Goal: Information Seeking & Learning: Check status

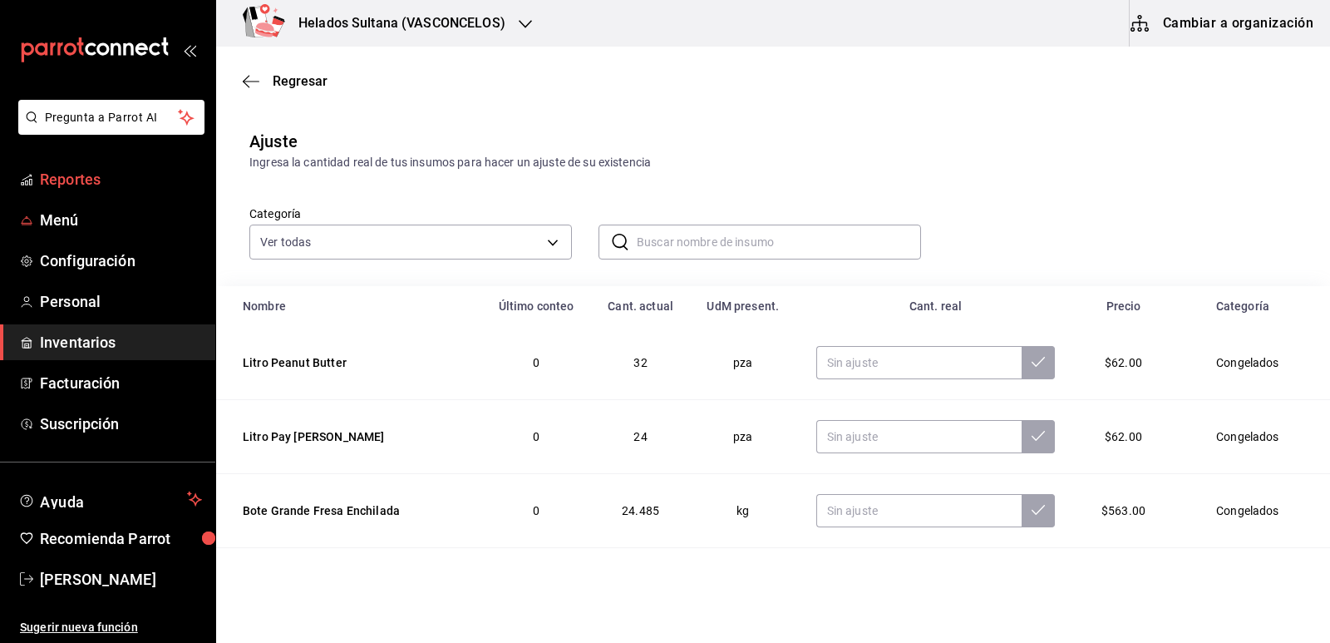
scroll to position [242, 0]
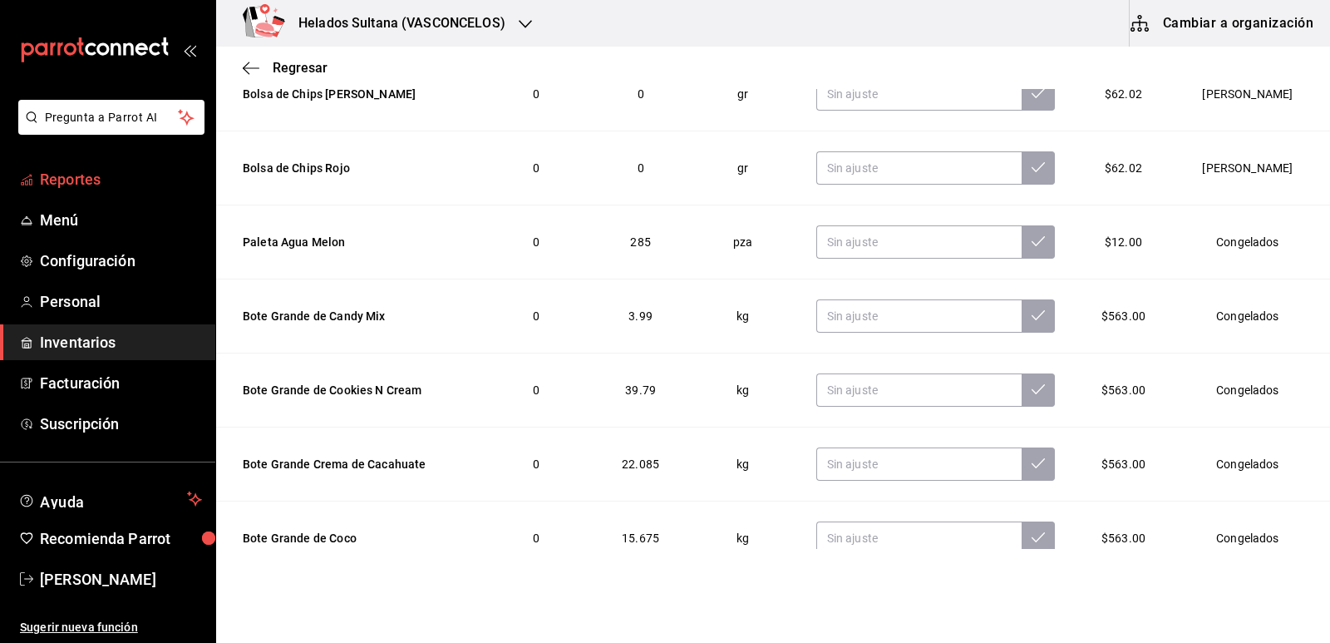
click at [65, 178] on span "Reportes" at bounding box center [121, 179] width 162 height 22
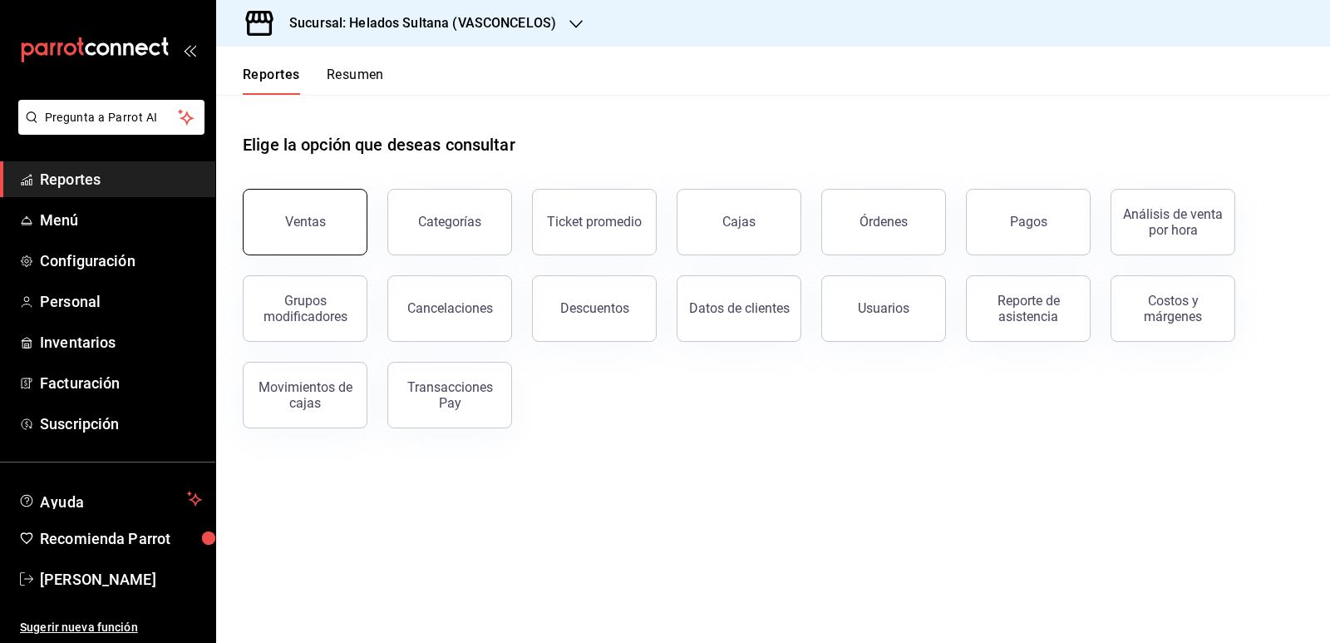
click at [347, 197] on button "Ventas" at bounding box center [305, 222] width 125 height 66
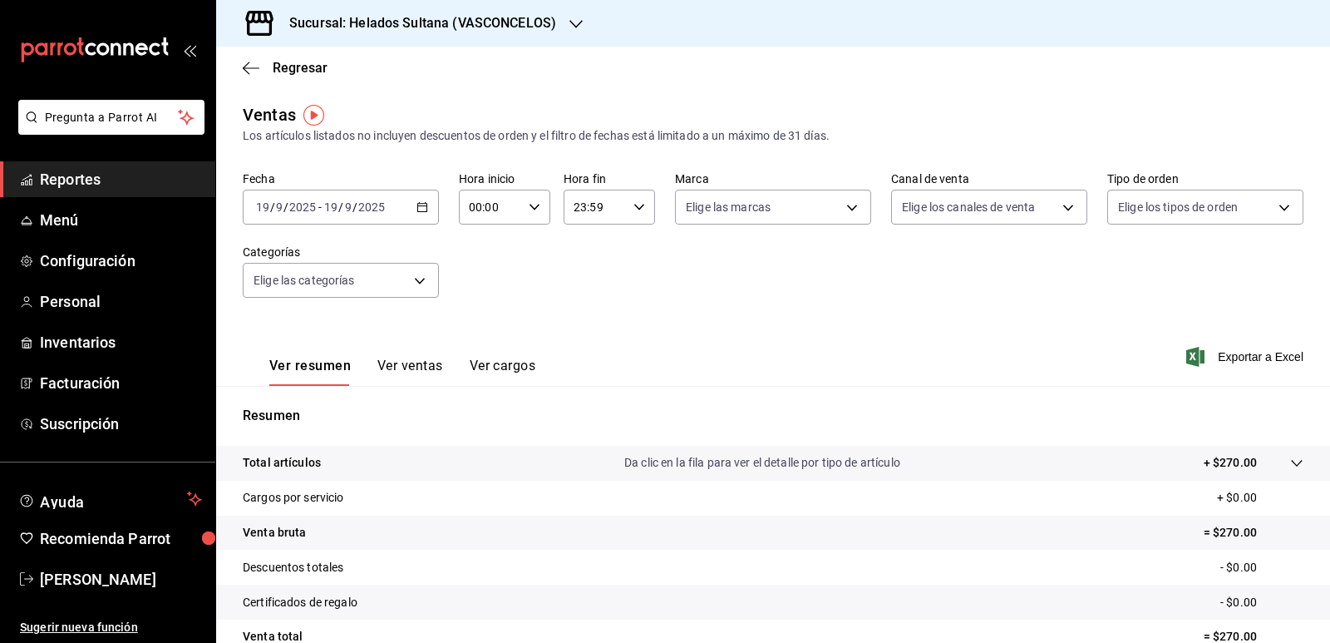
click at [417, 205] on \(Stroke\) "button" at bounding box center [422, 207] width 10 height 9
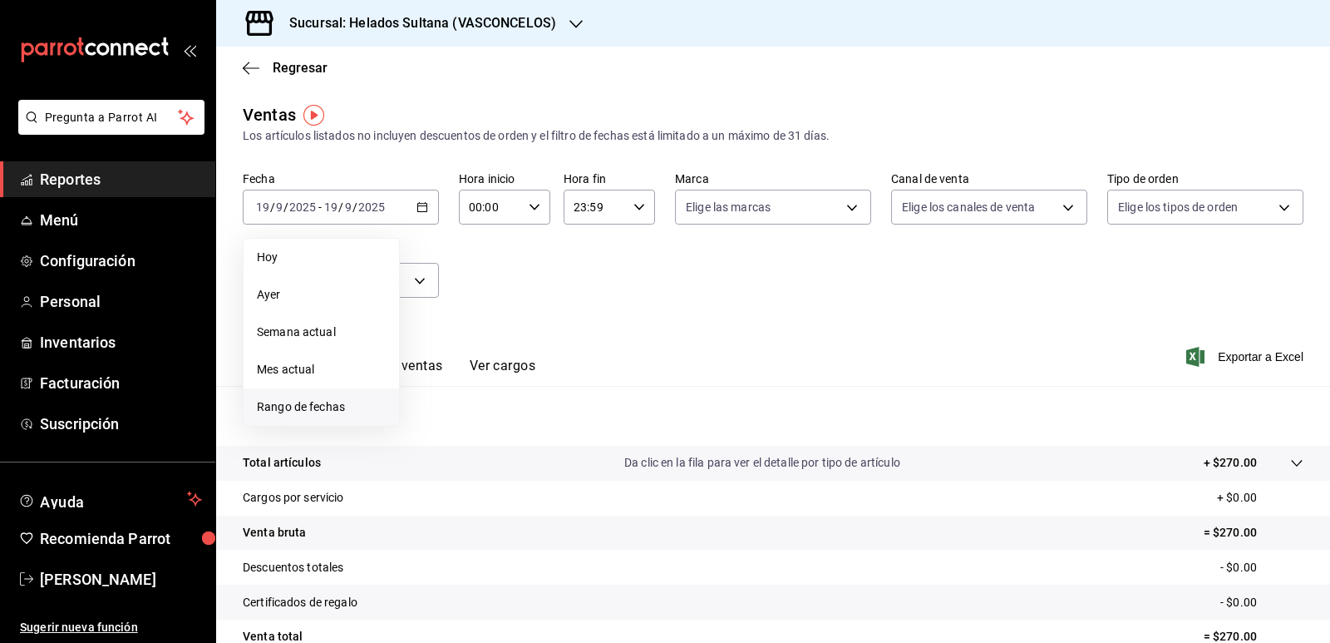
click at [303, 397] on li "Rango de fechas" at bounding box center [321, 406] width 155 height 37
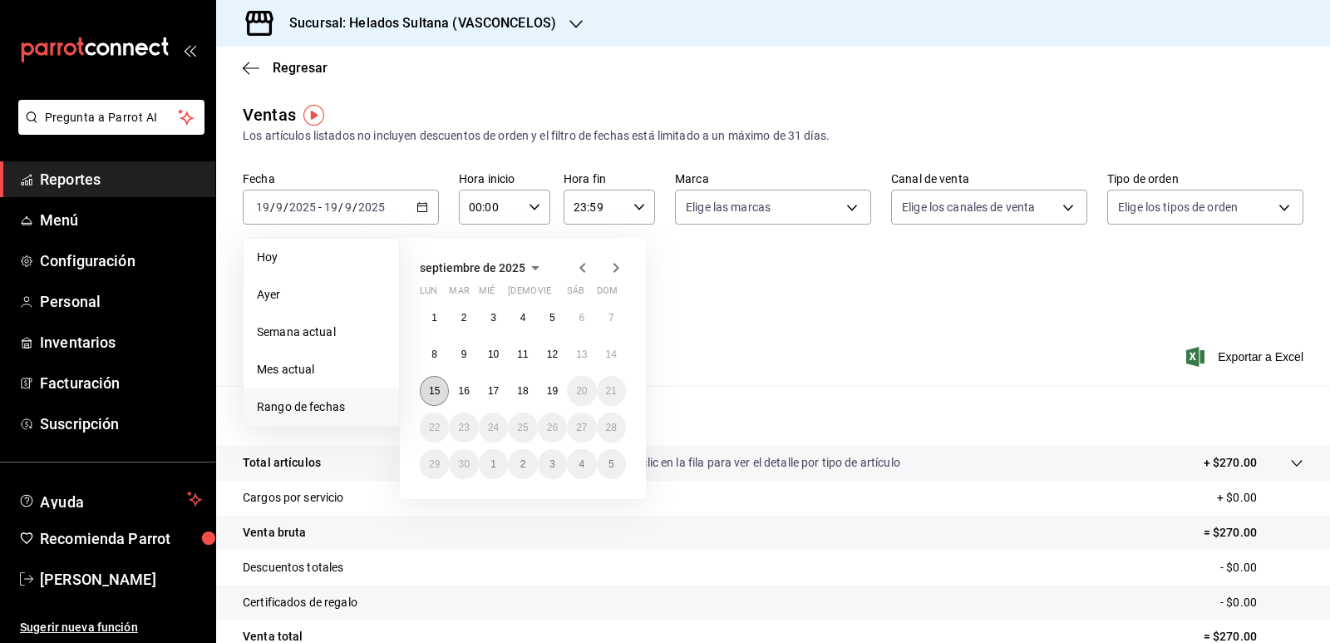
click at [428, 391] on button "15" at bounding box center [434, 391] width 29 height 30
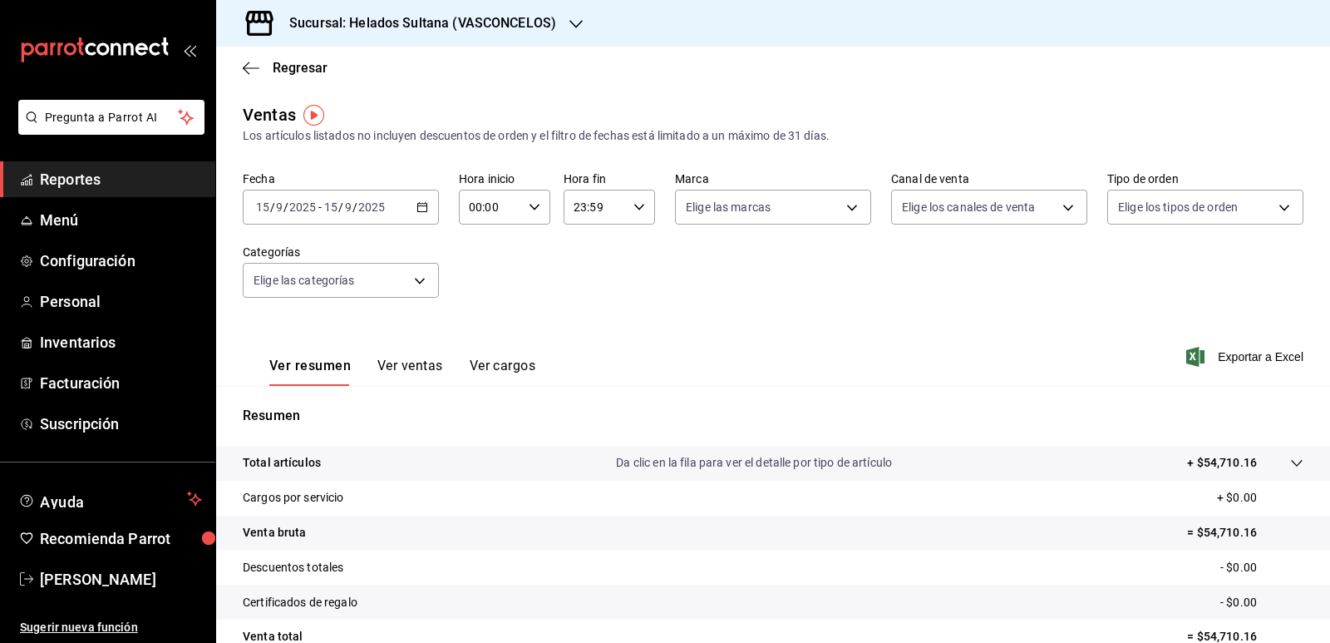
click at [426, 370] on button "Ver ventas" at bounding box center [410, 371] width 66 height 28
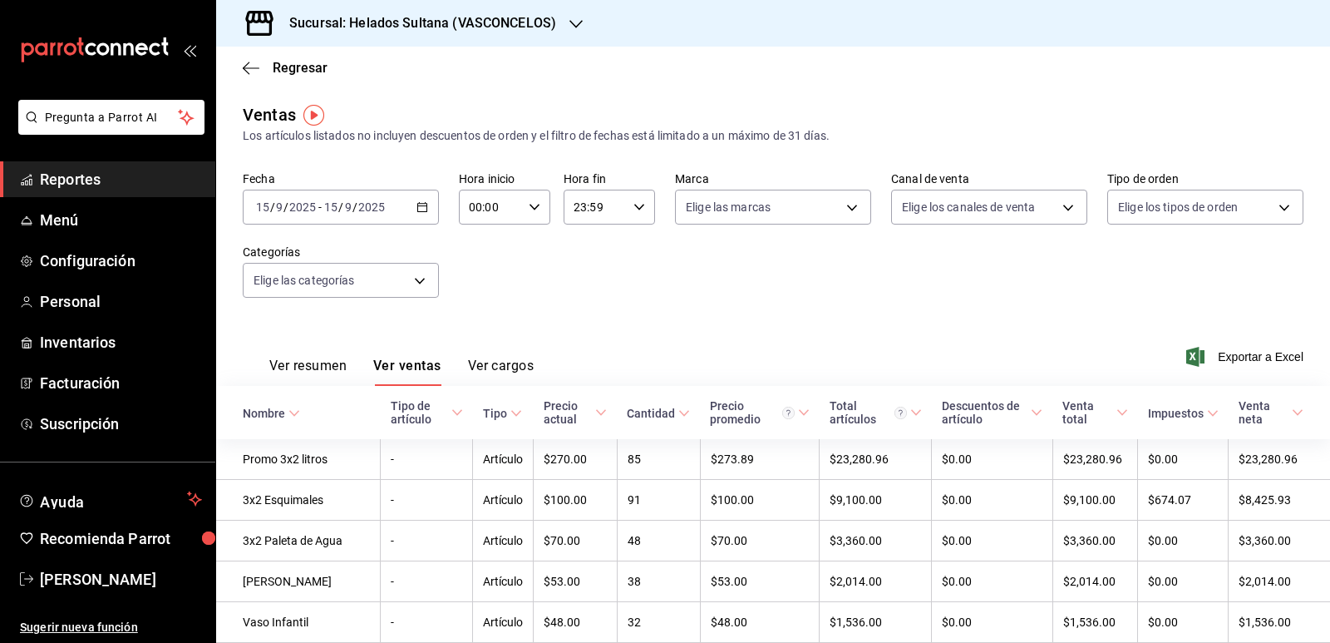
click at [423, 211] on \(Stroke\) "button" at bounding box center [422, 207] width 10 height 9
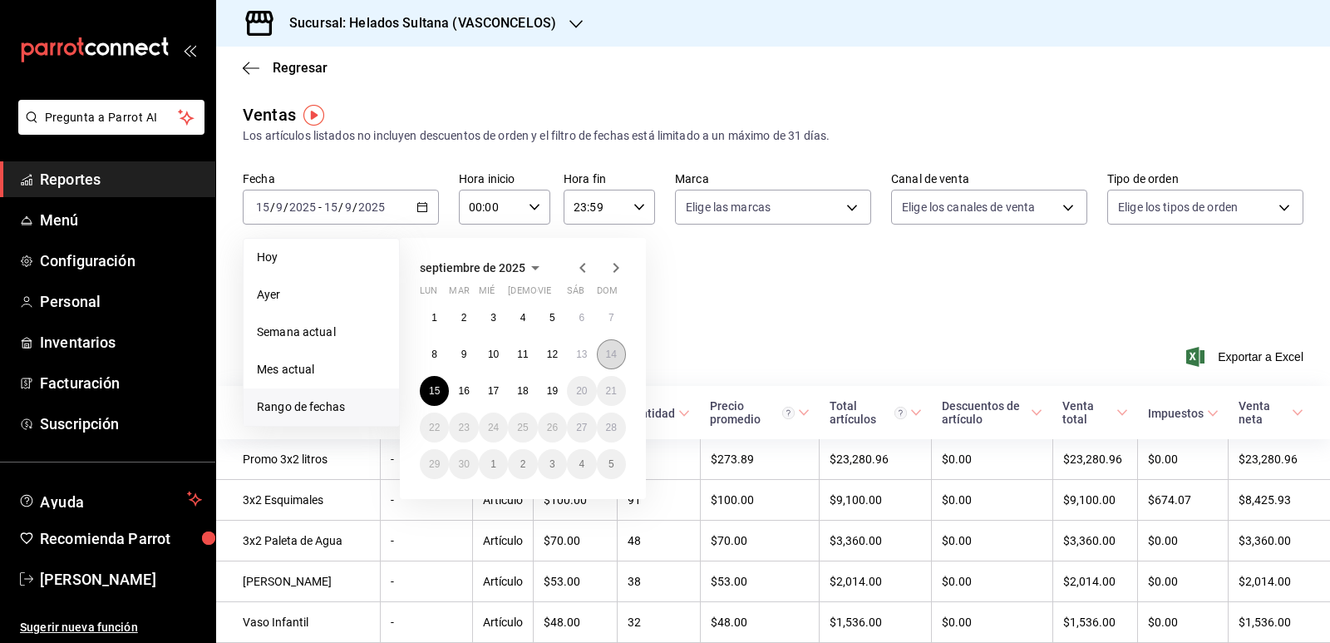
click at [614, 357] on abbr "14" at bounding box center [611, 354] width 11 height 12
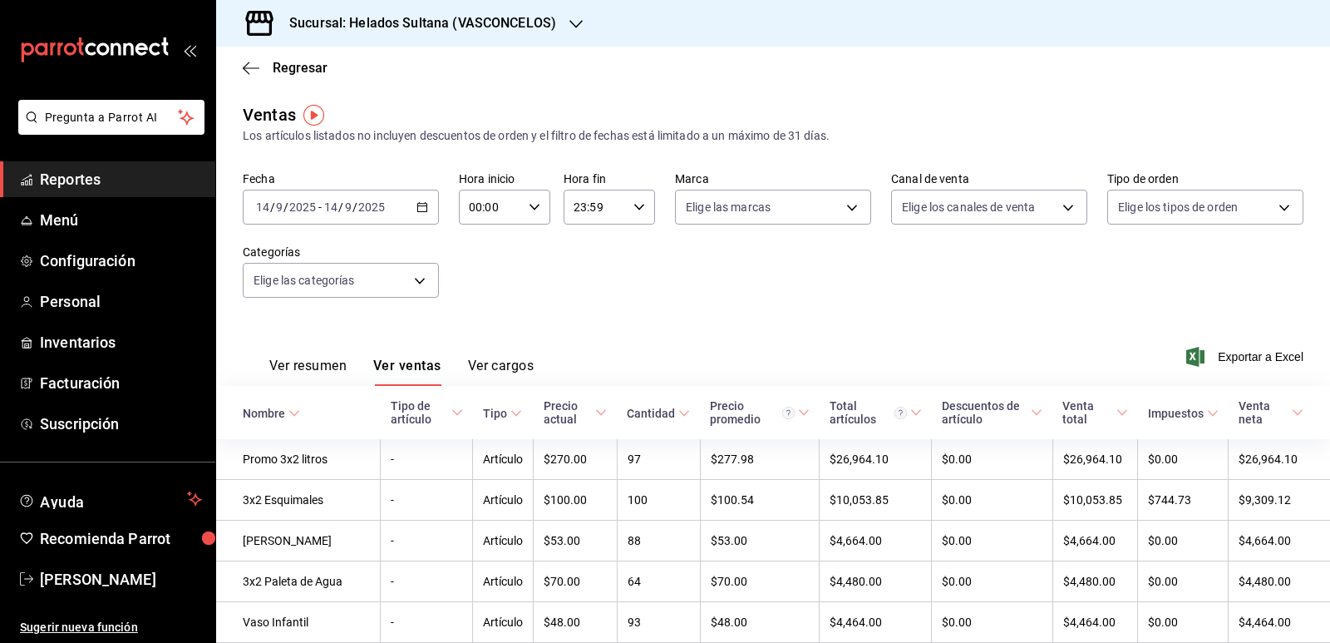
click at [425, 201] on icon "button" at bounding box center [422, 207] width 12 height 12
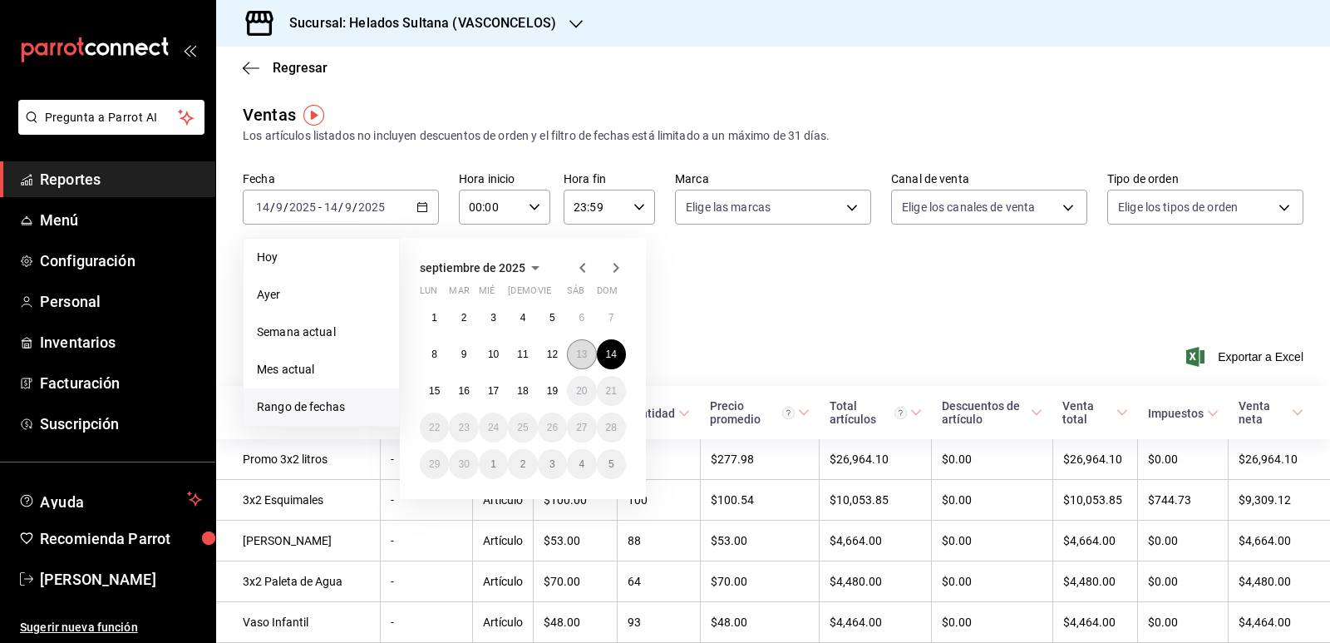
click at [579, 352] on abbr "13" at bounding box center [581, 354] width 11 height 12
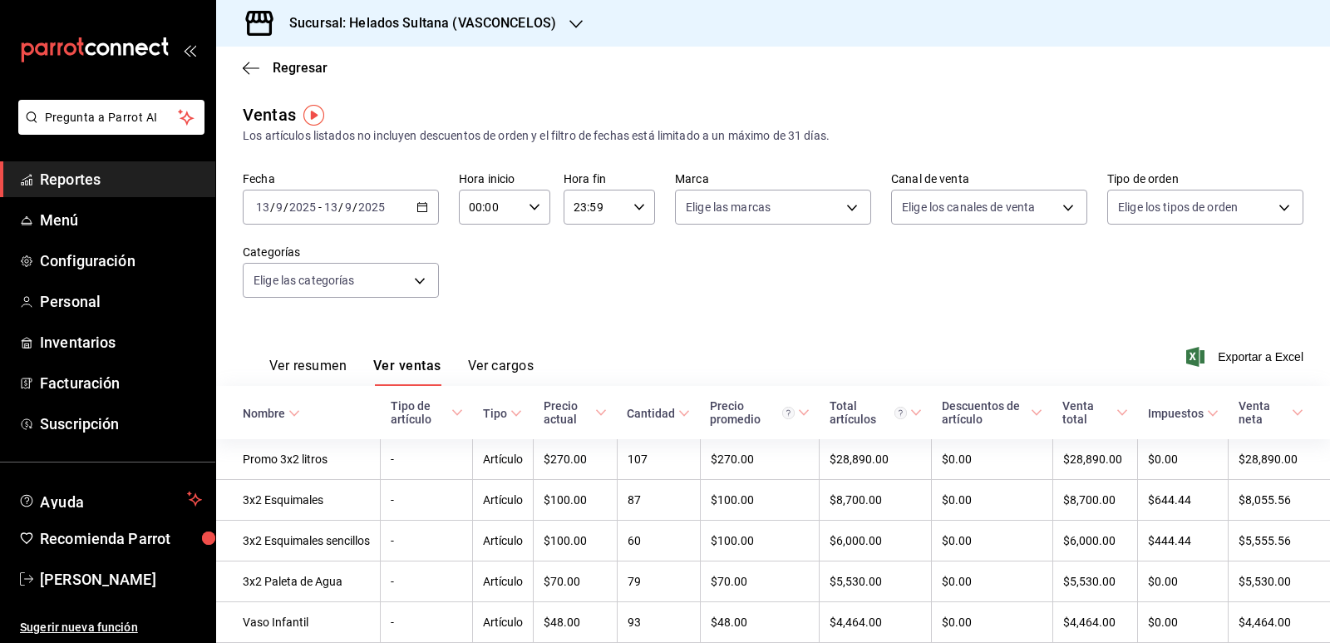
click at [678, 415] on icon at bounding box center [684, 413] width 12 height 12
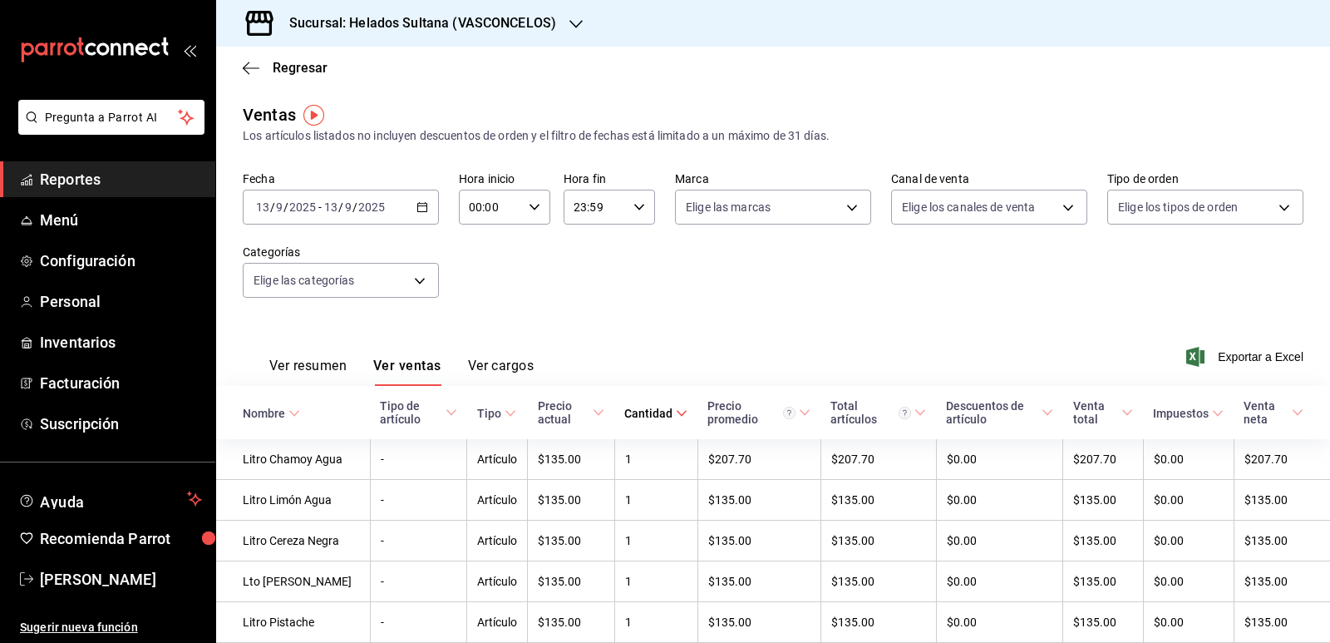
click at [668, 415] on span "Cantidad" at bounding box center [655, 412] width 63 height 13
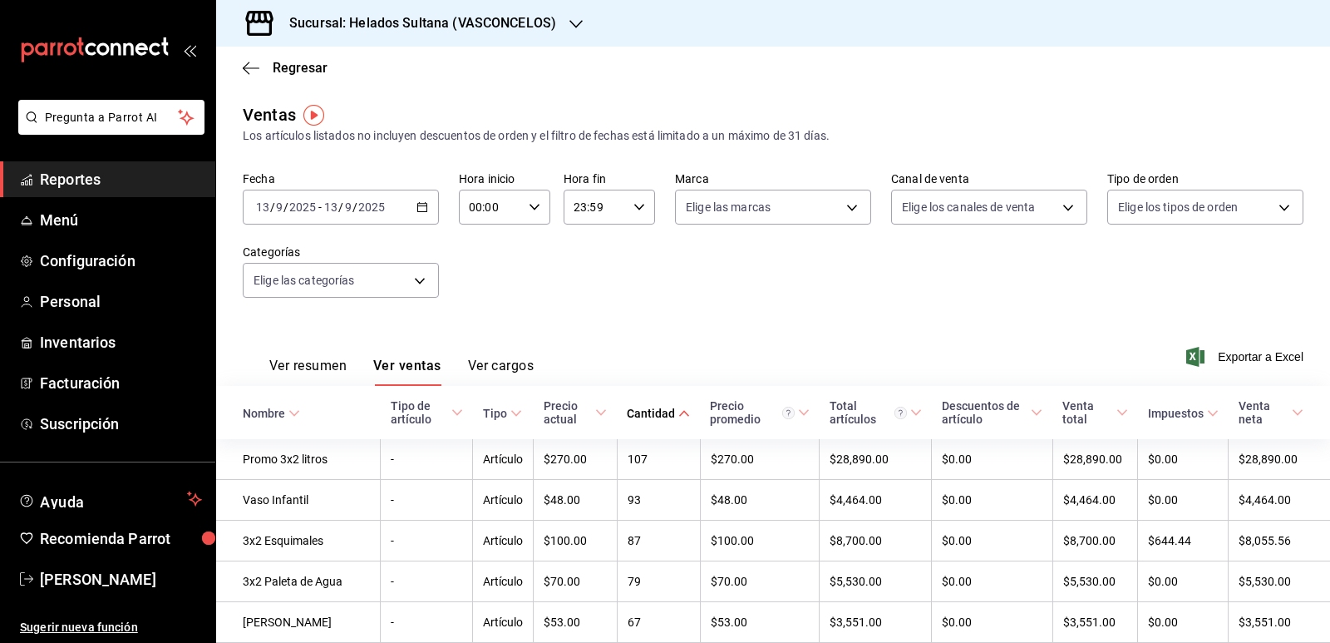
click at [421, 211] on \(Stroke\) "button" at bounding box center [422, 207] width 10 height 9
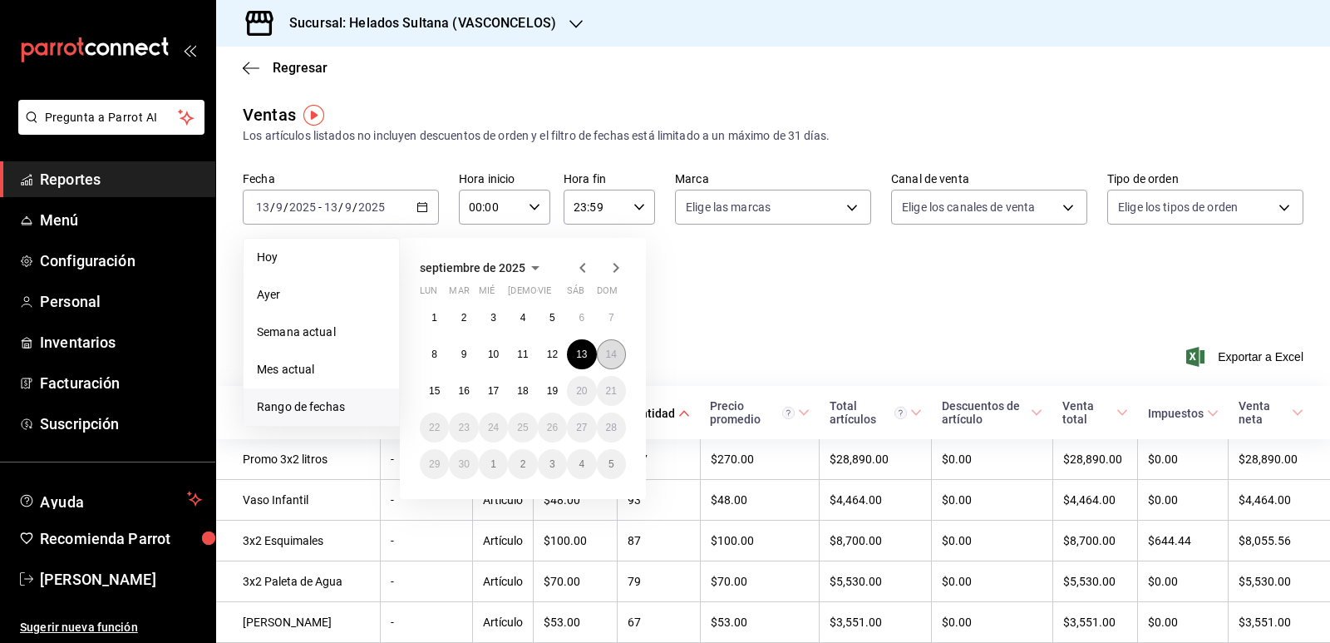
click at [610, 357] on abbr "14" at bounding box center [611, 354] width 11 height 12
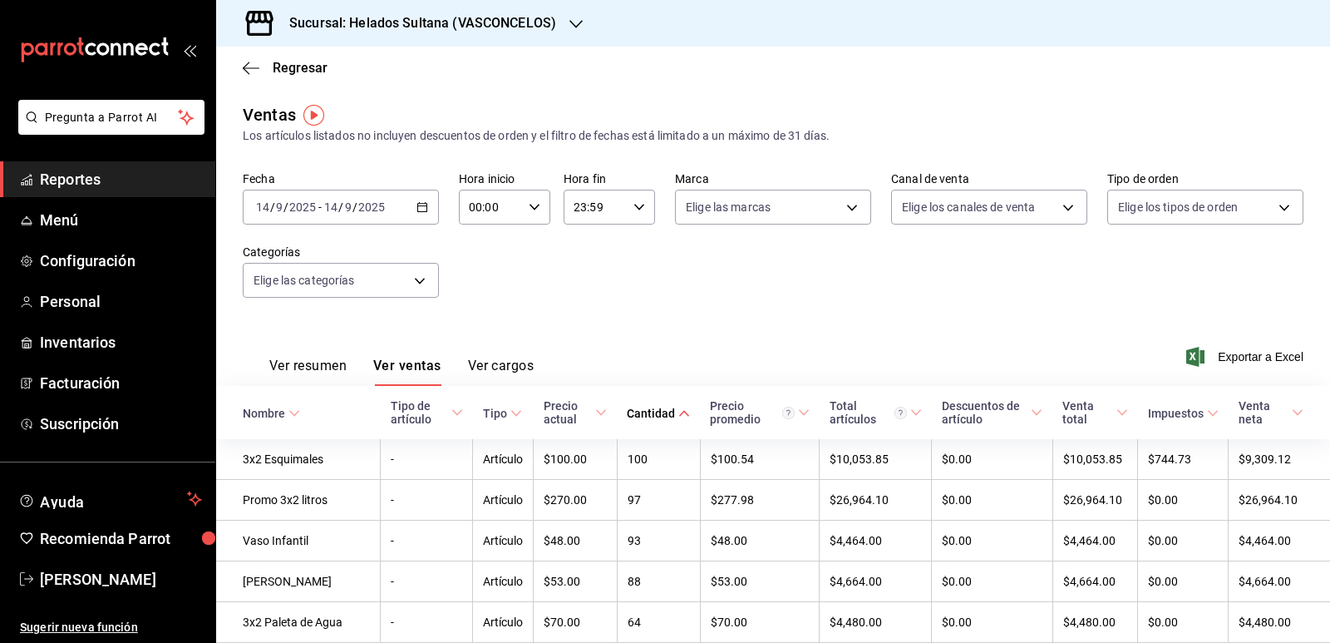
click at [678, 411] on icon at bounding box center [684, 413] width 12 height 12
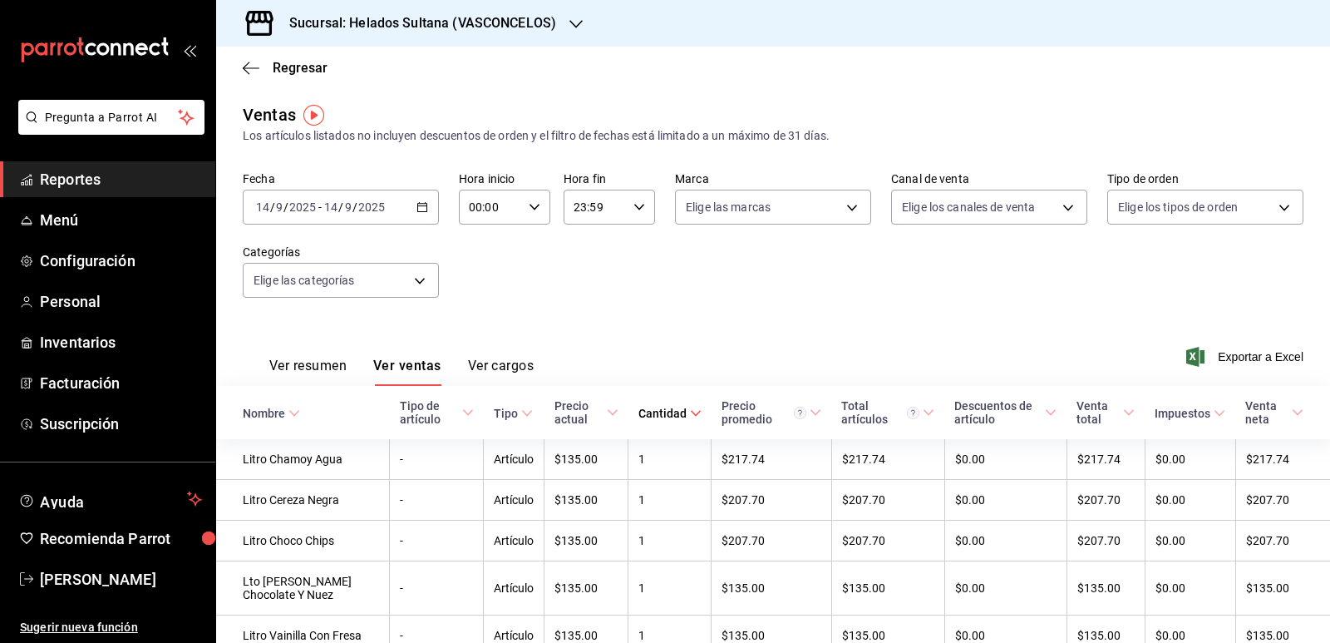
click at [690, 411] on icon at bounding box center [696, 413] width 12 height 12
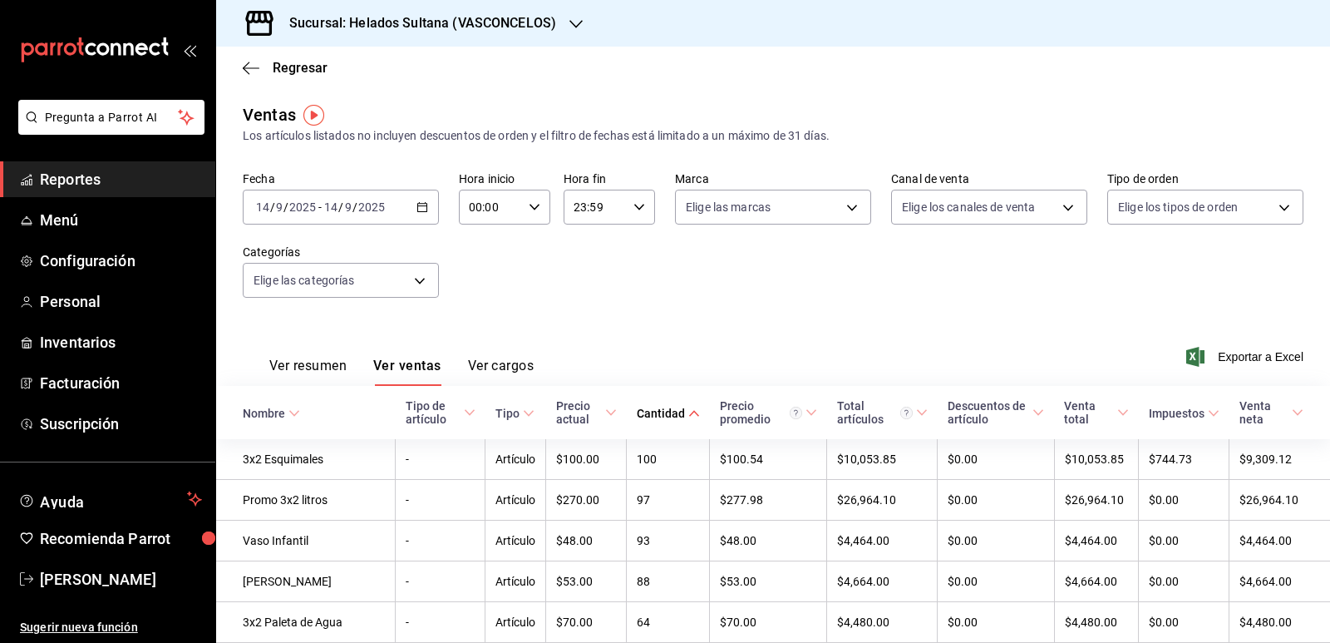
click at [416, 202] on icon "button" at bounding box center [422, 207] width 12 height 12
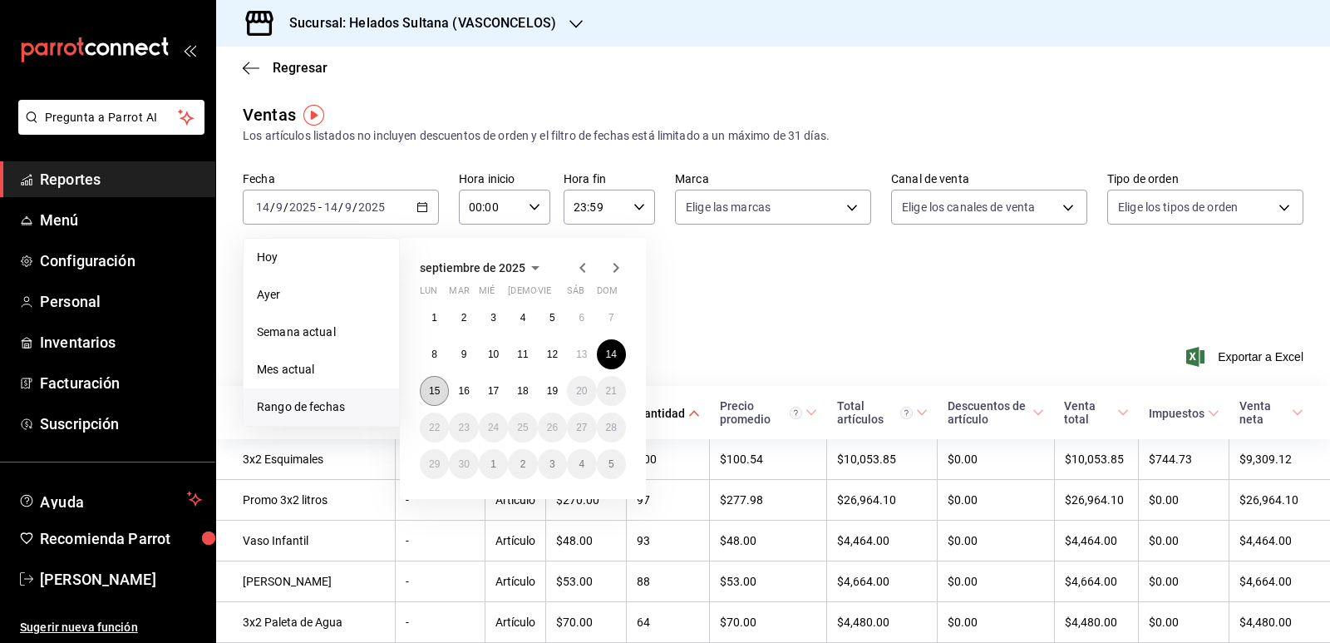
click at [441, 391] on button "15" at bounding box center [434, 391] width 29 height 30
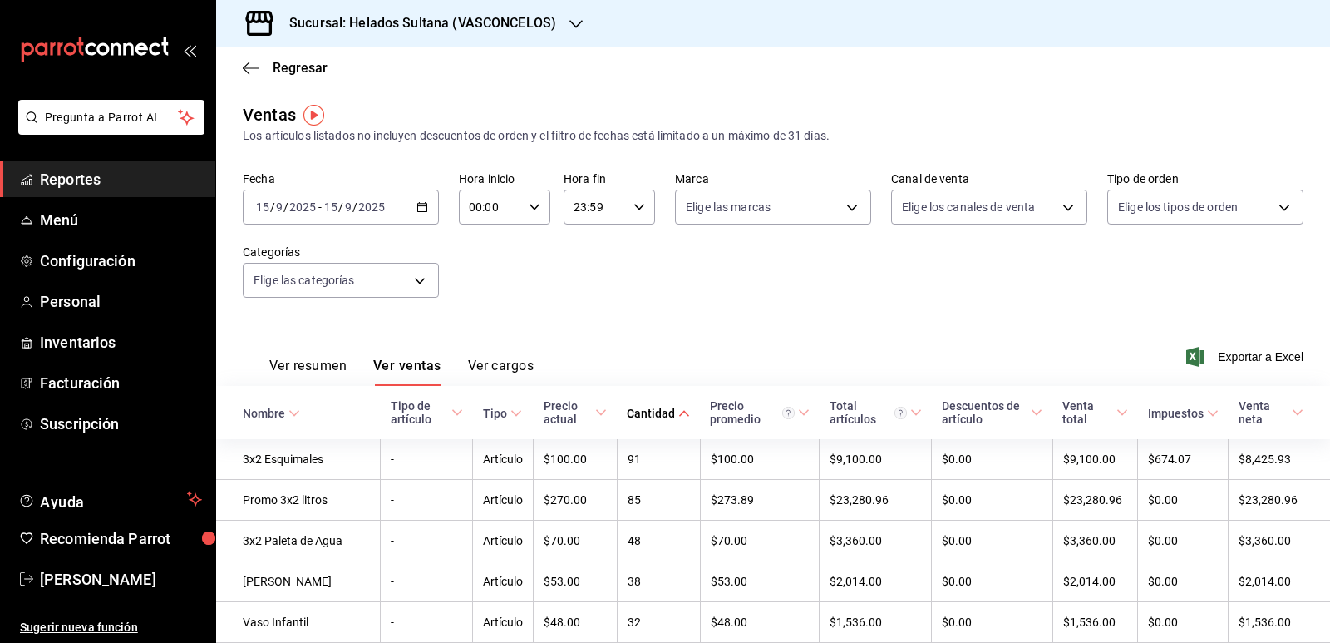
click at [822, 293] on div "Fecha [DATE] [DATE] - [DATE] [DATE] Hora inicio 00:00 Hora inicio Hora fin 23:5…" at bounding box center [773, 244] width 1061 height 146
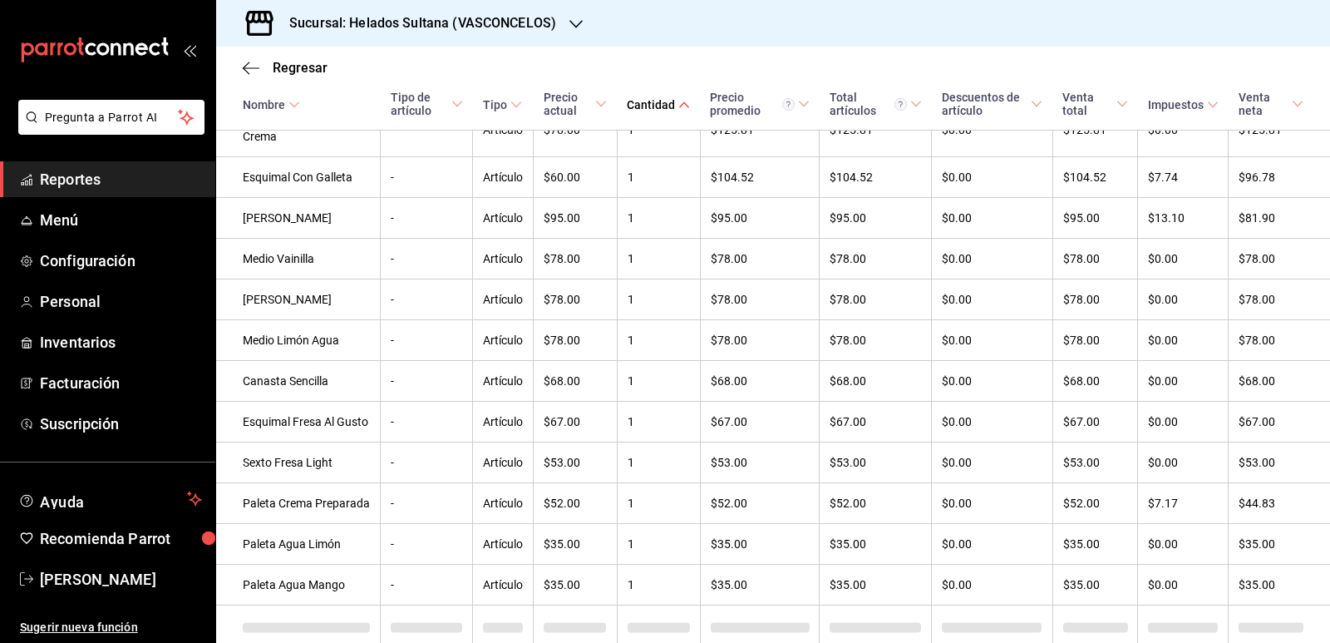
scroll to position [2580, 0]
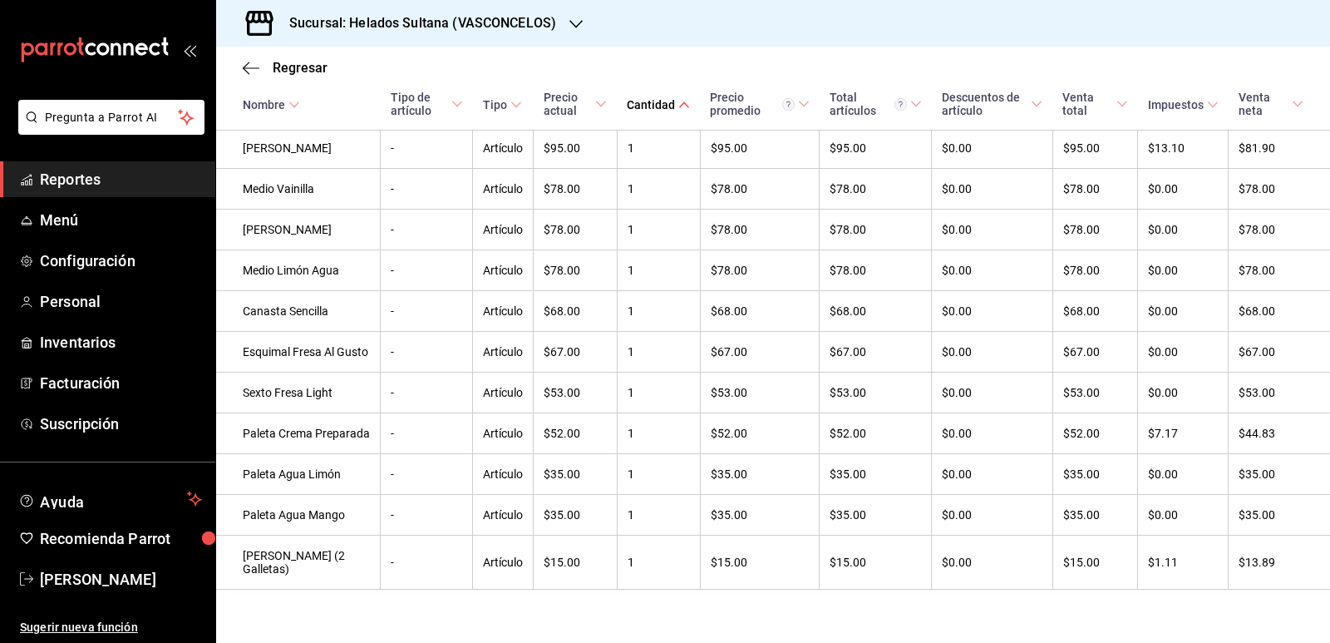
click at [75, 181] on span "Reportes" at bounding box center [121, 179] width 162 height 22
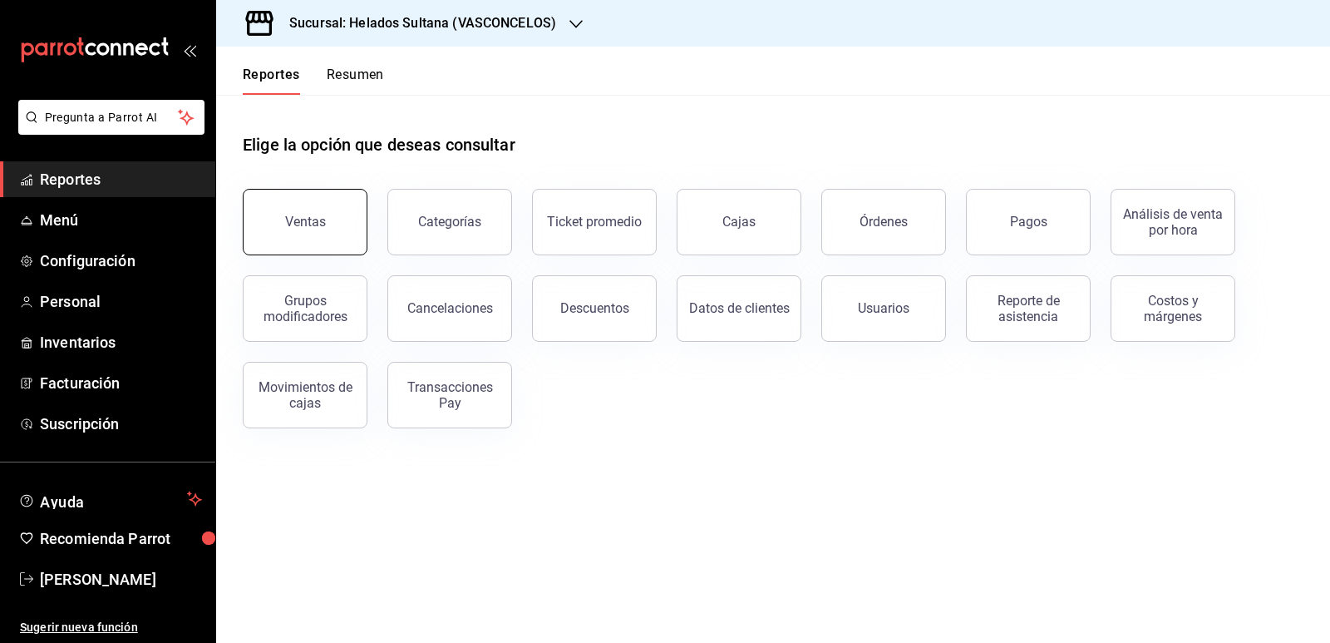
click at [333, 227] on button "Ventas" at bounding box center [305, 222] width 125 height 66
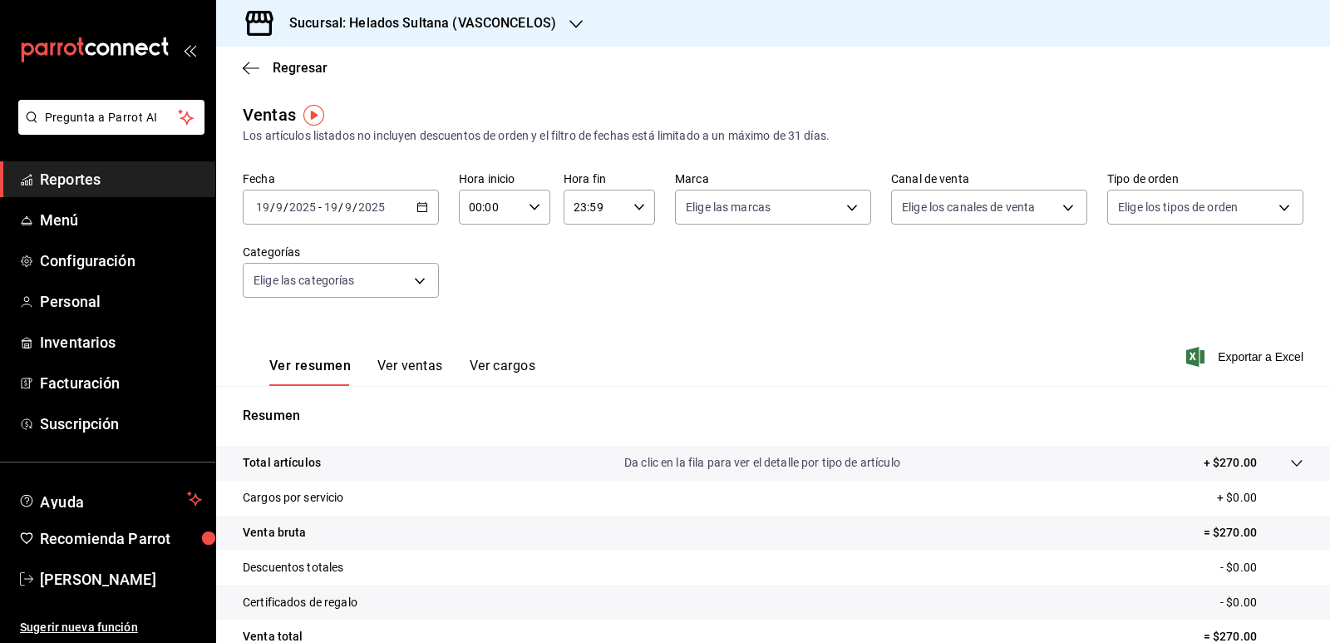
click at [418, 199] on div "[DATE] [DATE] - [DATE] [DATE]" at bounding box center [341, 207] width 196 height 35
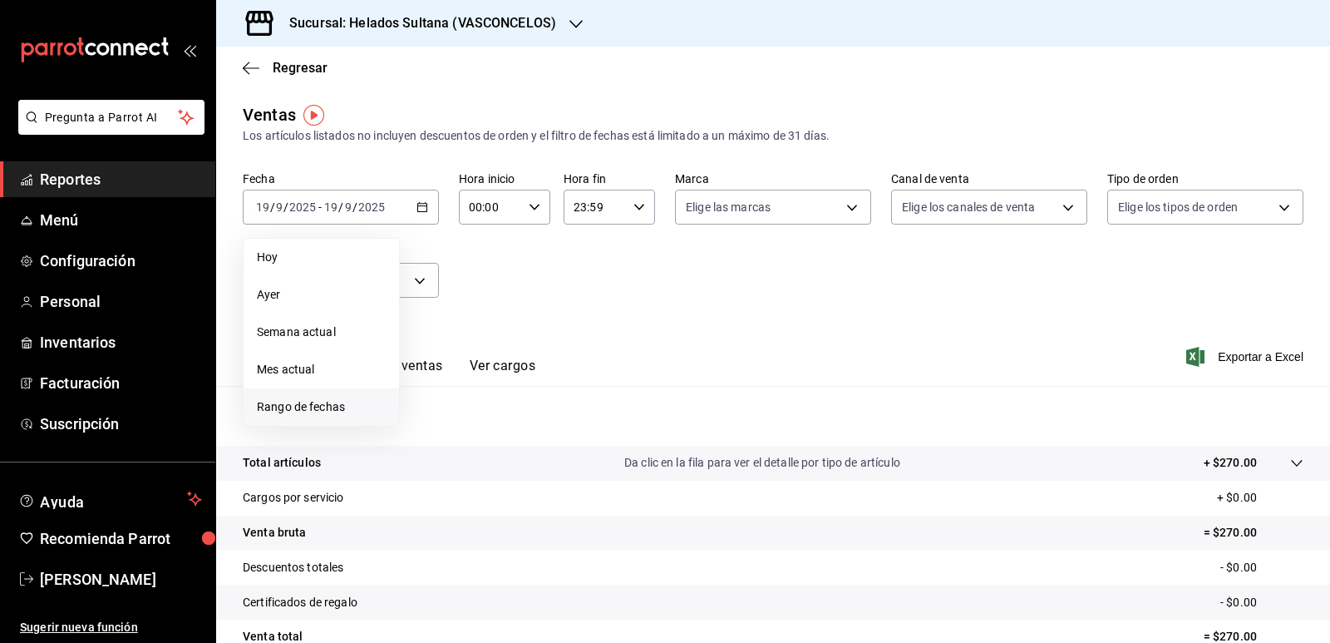
click at [351, 397] on li "Rango de fechas" at bounding box center [321, 406] width 155 height 37
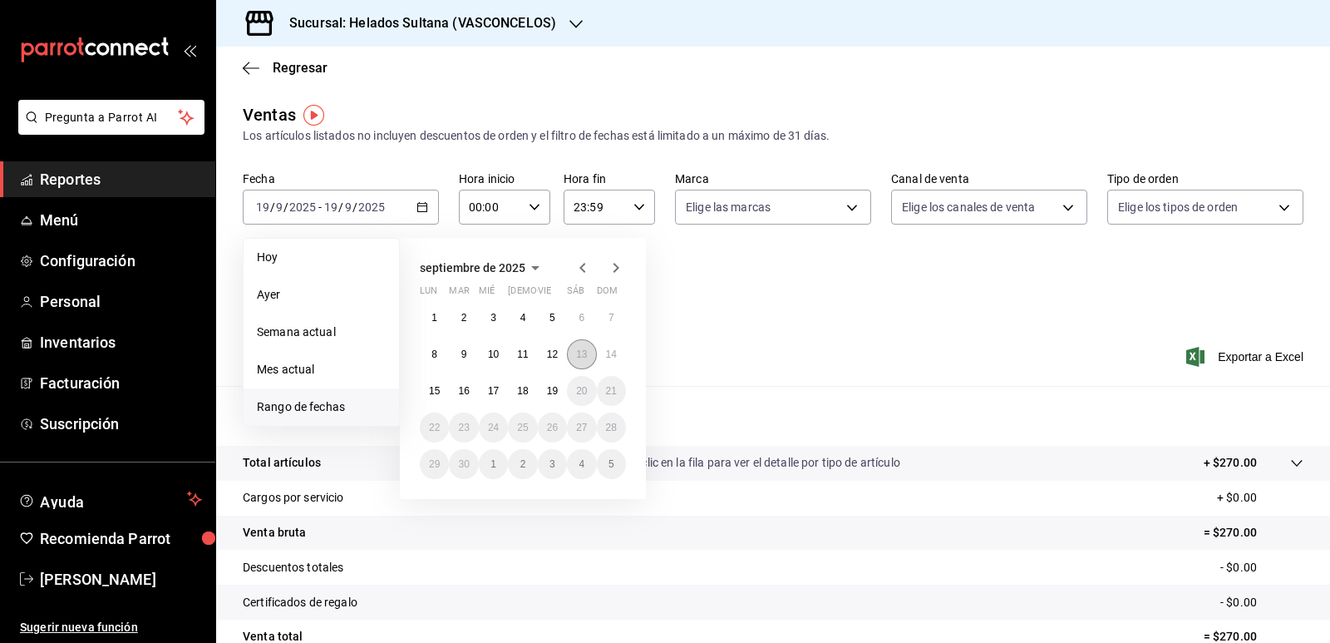
click at [581, 348] on abbr "13" at bounding box center [581, 354] width 11 height 12
click at [440, 386] on abbr "15" at bounding box center [434, 391] width 11 height 12
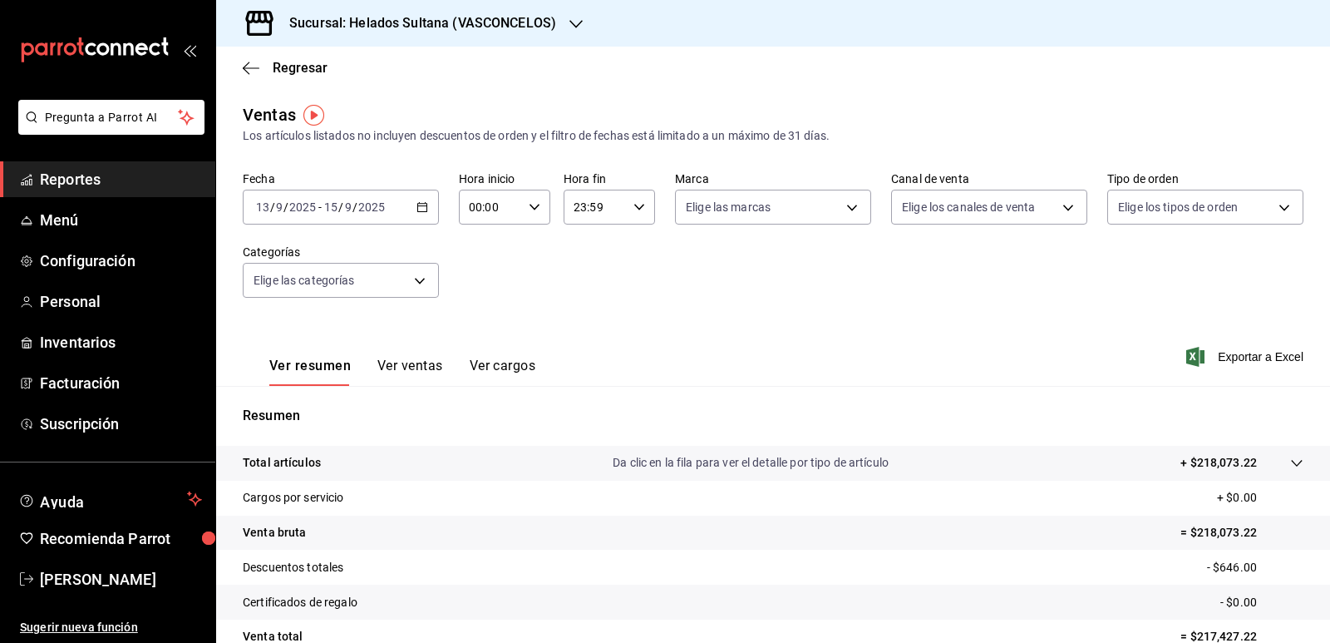
click at [401, 364] on button "Ver ventas" at bounding box center [410, 371] width 66 height 28
